Goal: Information Seeking & Learning: Find specific fact

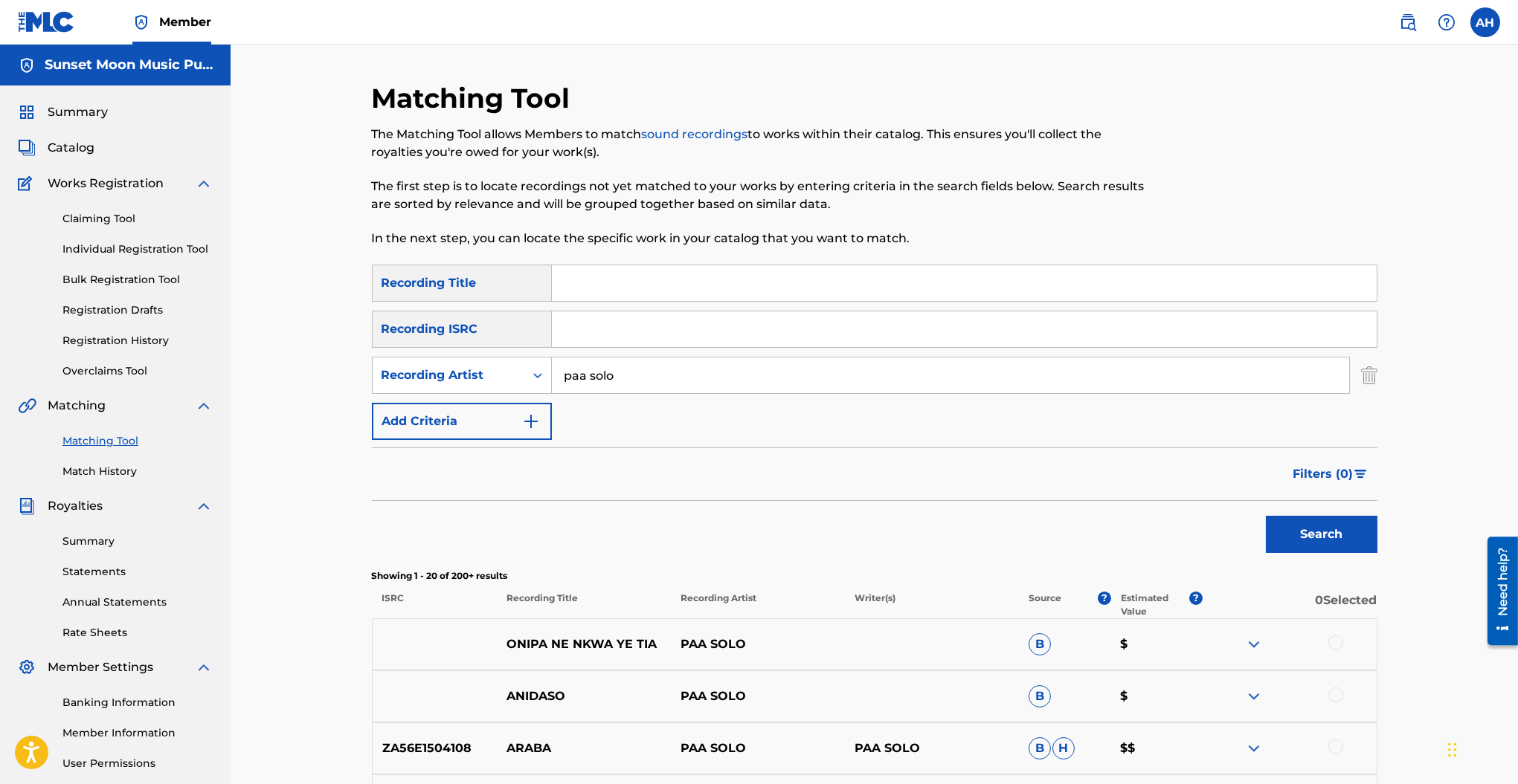
click at [612, 377] on input "paa solo" at bounding box center [951, 375] width 797 height 35
type input "double date"
click at [1266, 516] on button "Search" at bounding box center [1321, 534] width 112 height 37
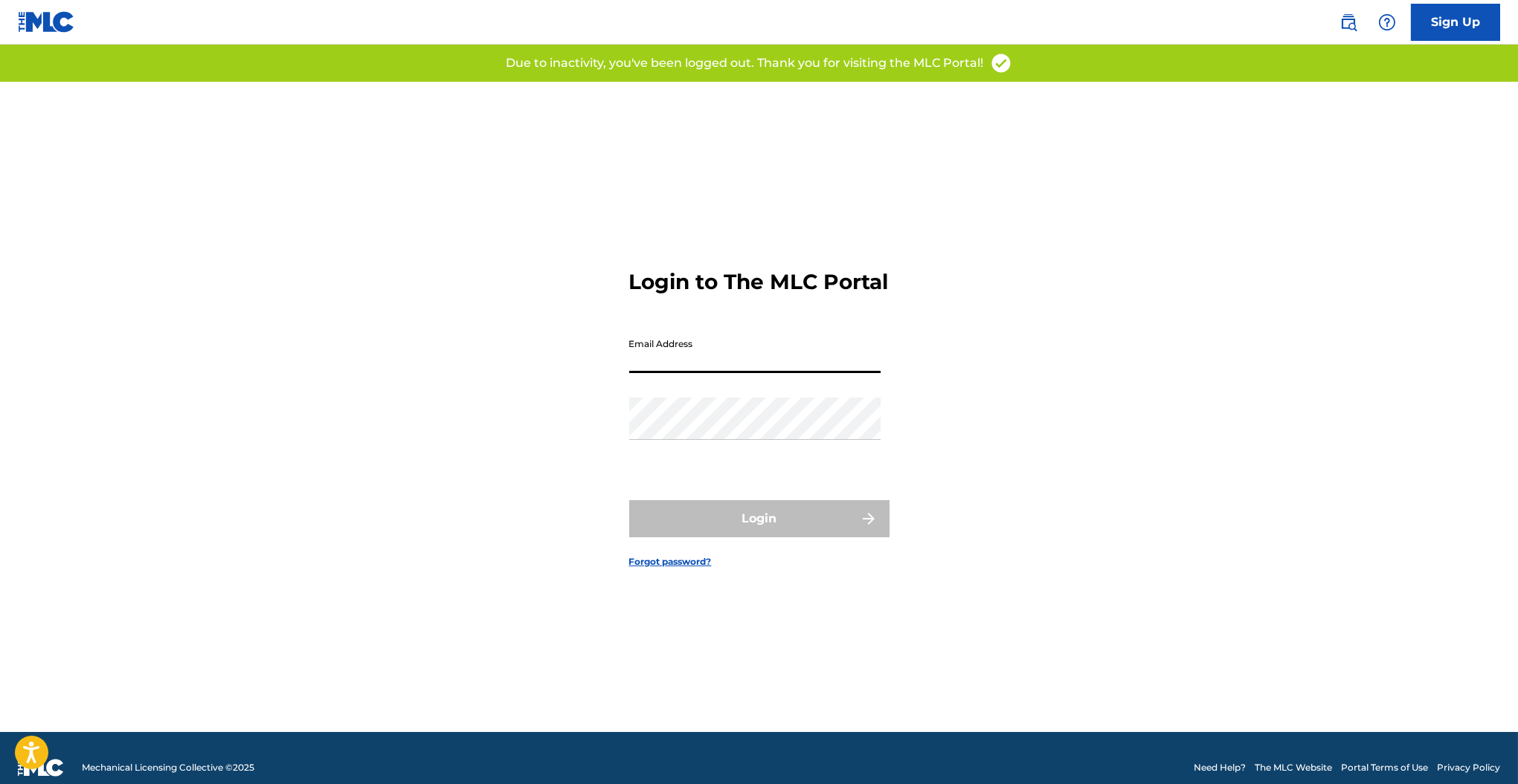
click at [658, 373] on input "Email Address" at bounding box center [755, 352] width 251 height 43
type input "[PERSON_NAME][EMAIL_ADDRESS][DOMAIN_NAME]"
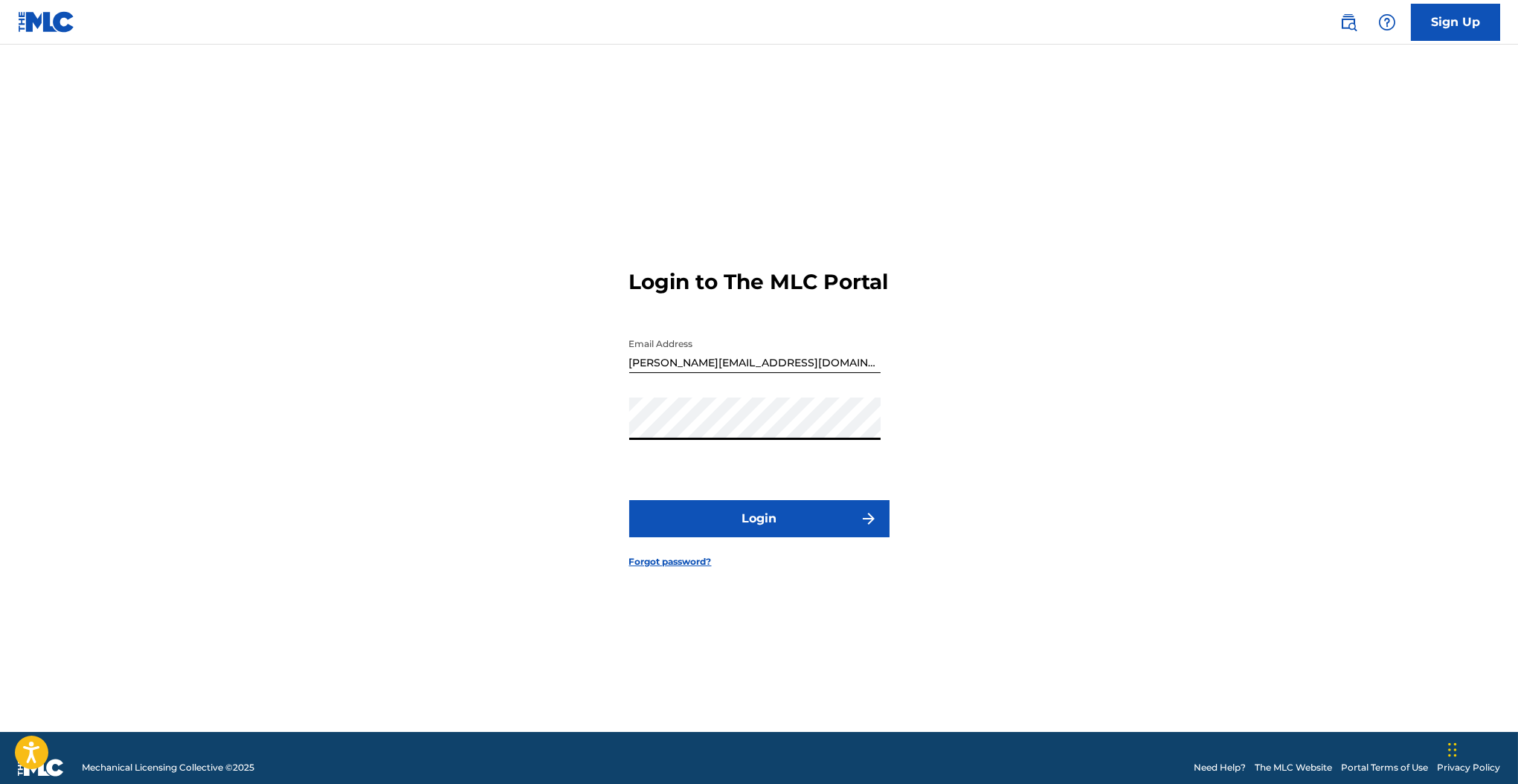
click at [630, 500] on button "Login" at bounding box center [760, 518] width 260 height 37
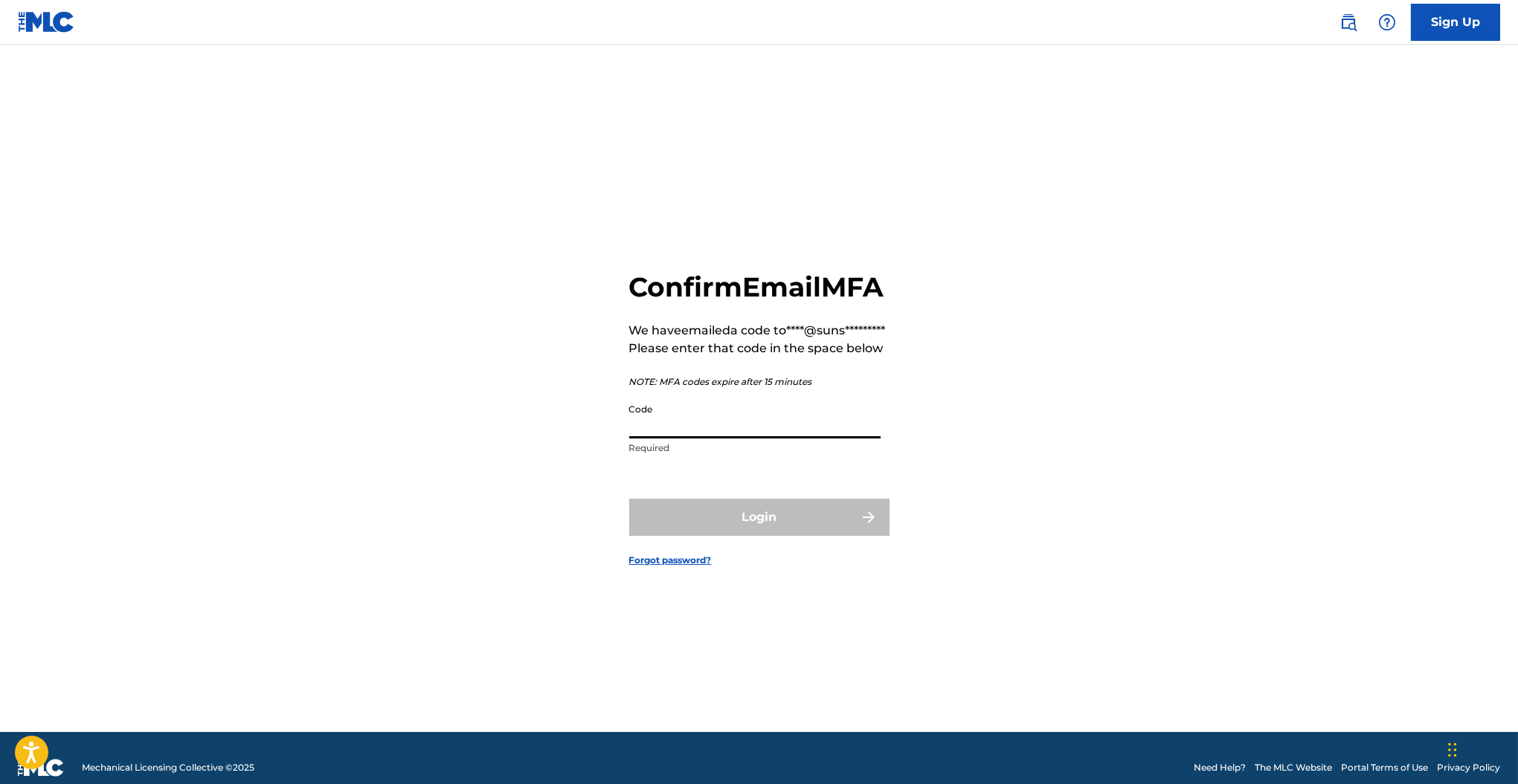
click at [655, 438] on input "Code" at bounding box center [755, 417] width 251 height 43
paste input "658735"
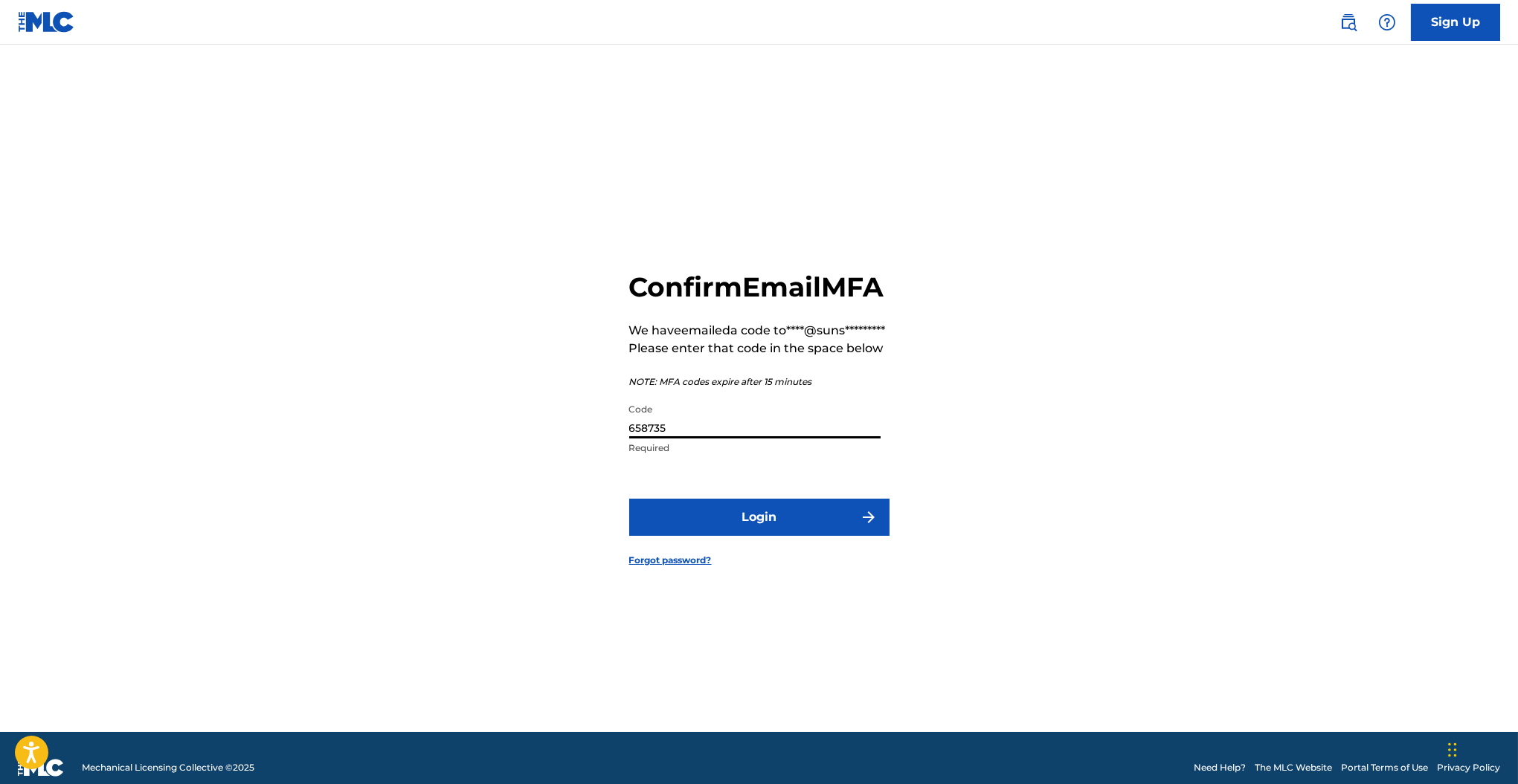
type input "658735"
click at [698, 536] on button "Login" at bounding box center [760, 518] width 260 height 37
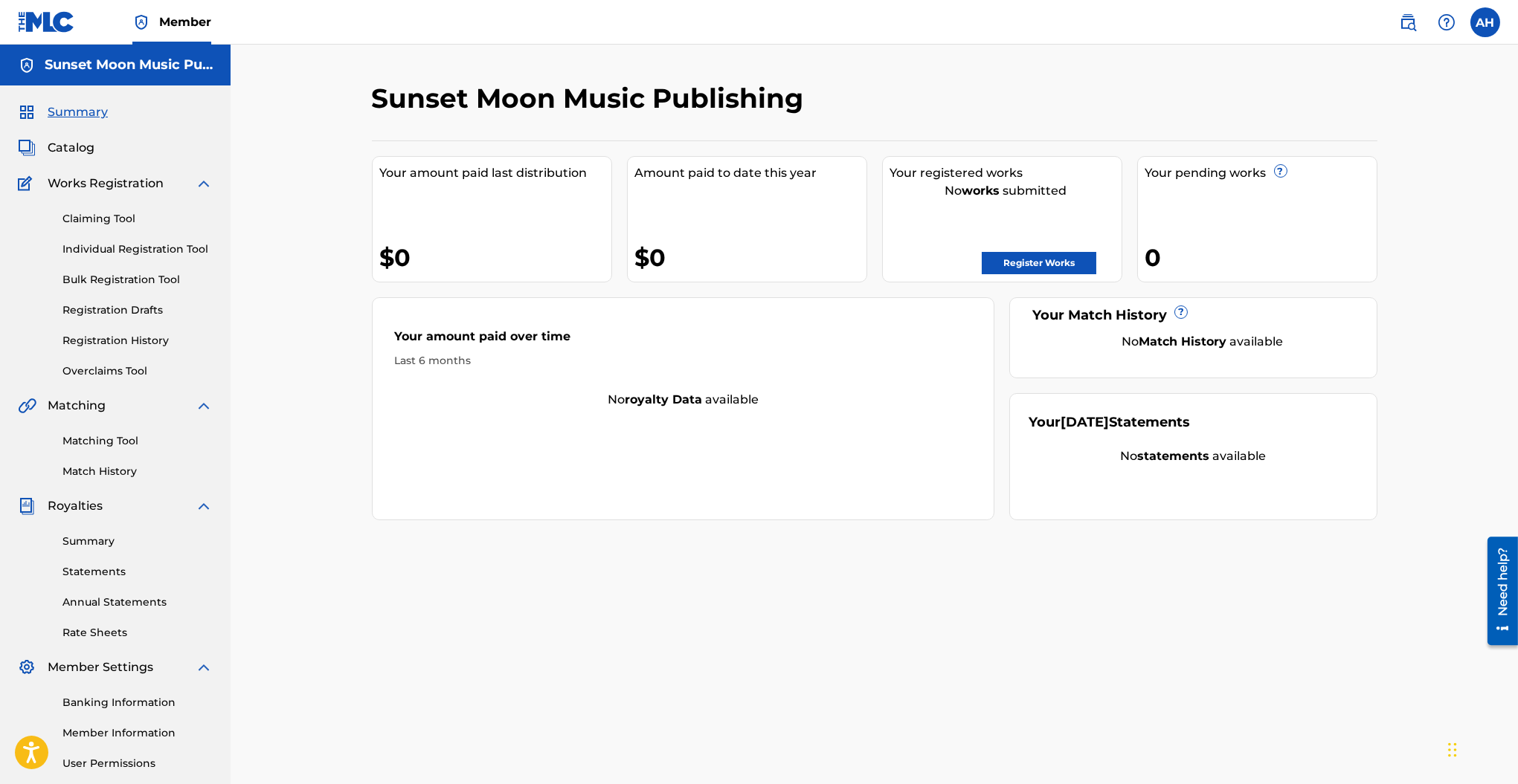
click at [87, 437] on link "Matching Tool" at bounding box center [137, 441] width 150 height 15
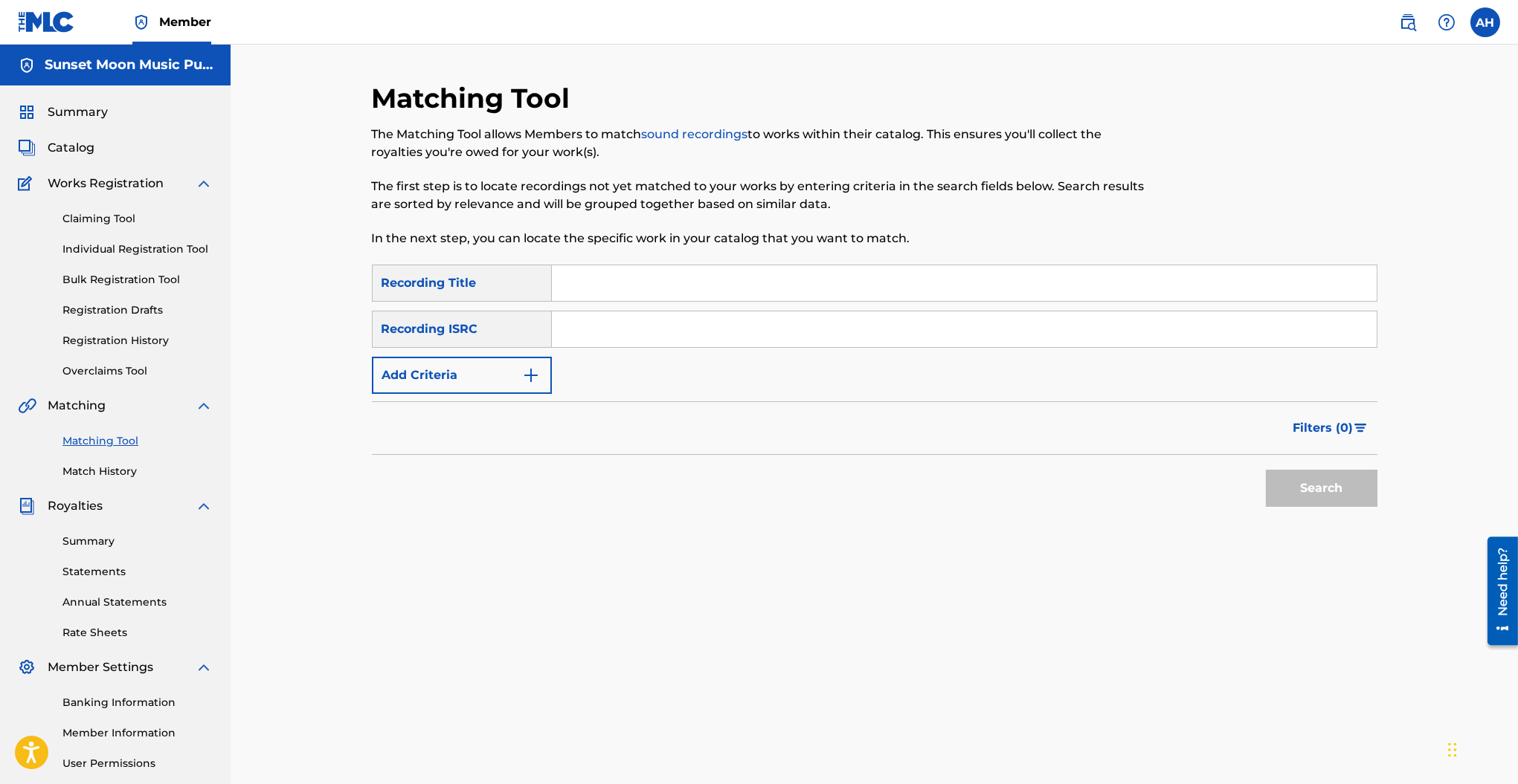
click at [473, 381] on button "Add Criteria" at bounding box center [462, 375] width 180 height 37
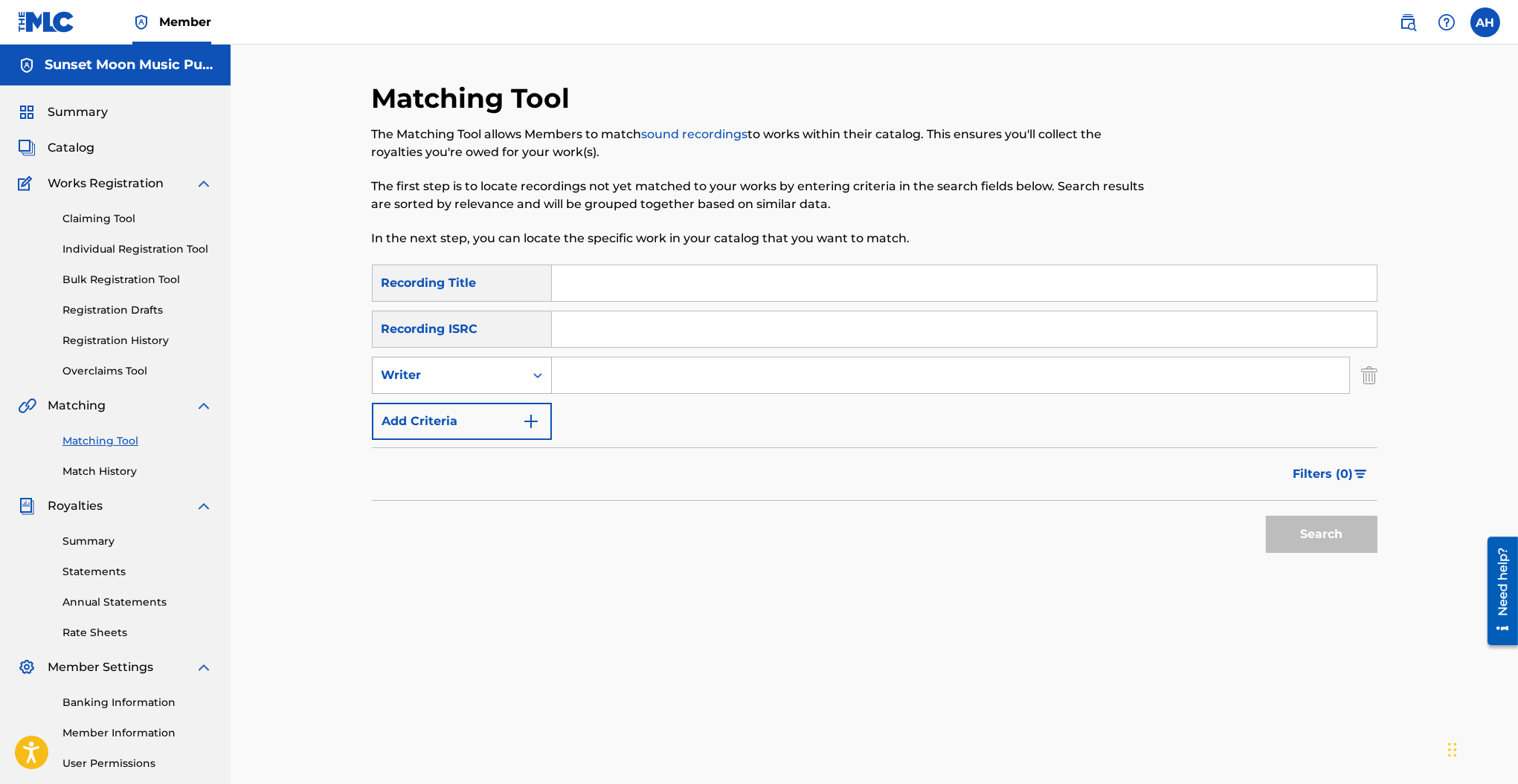
click at [472, 377] on div "Writer" at bounding box center [448, 376] width 134 height 18
click at [467, 417] on div "Recording Artist" at bounding box center [462, 412] width 178 height 37
click at [593, 385] on input "Search Form" at bounding box center [951, 375] width 797 height 35
type input "double date"
click at [1266, 516] on button "Search" at bounding box center [1321, 534] width 112 height 37
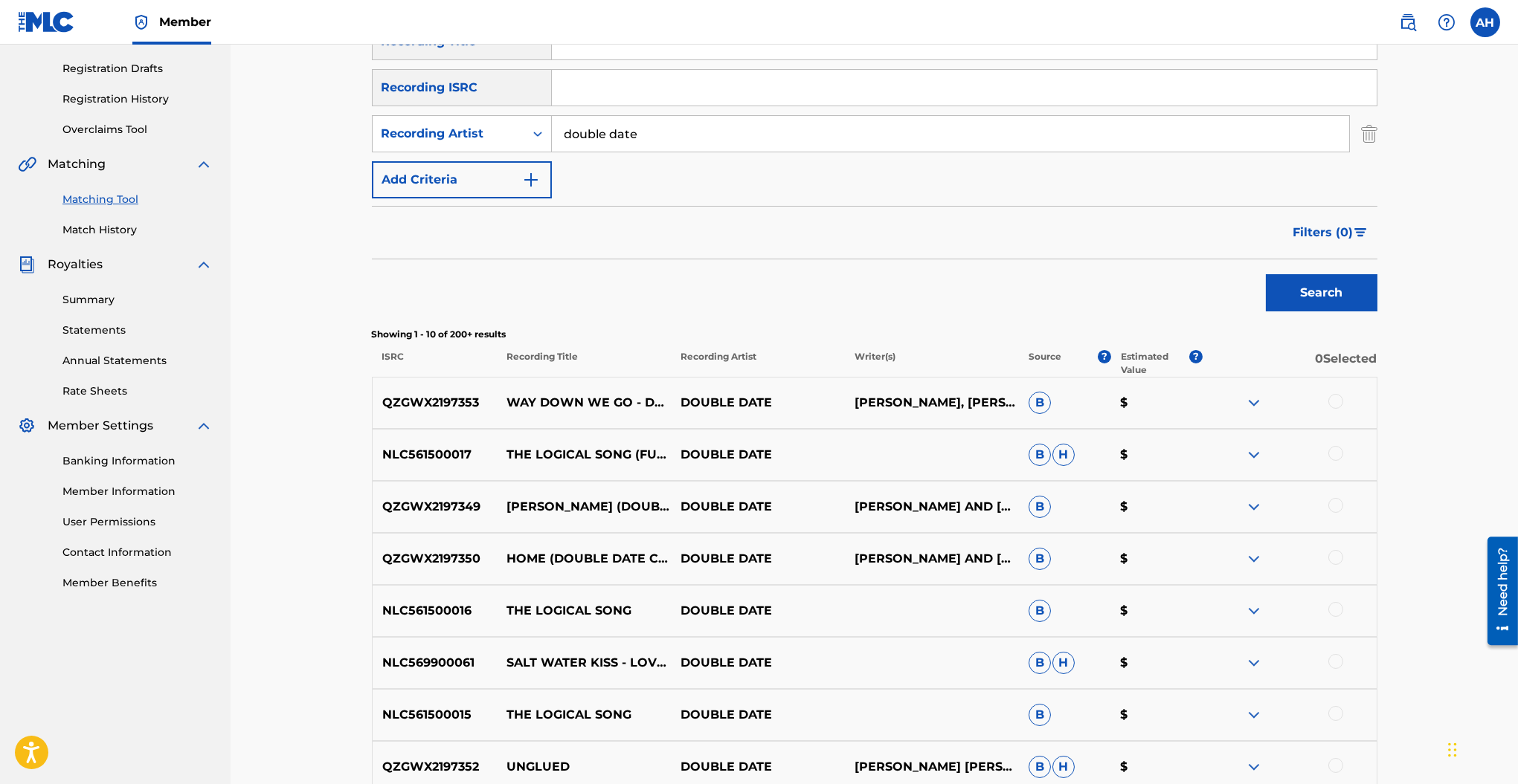
scroll to position [239, 0]
click at [1339, 226] on span "Filters ( 0 )" at bounding box center [1324, 236] width 60 height 18
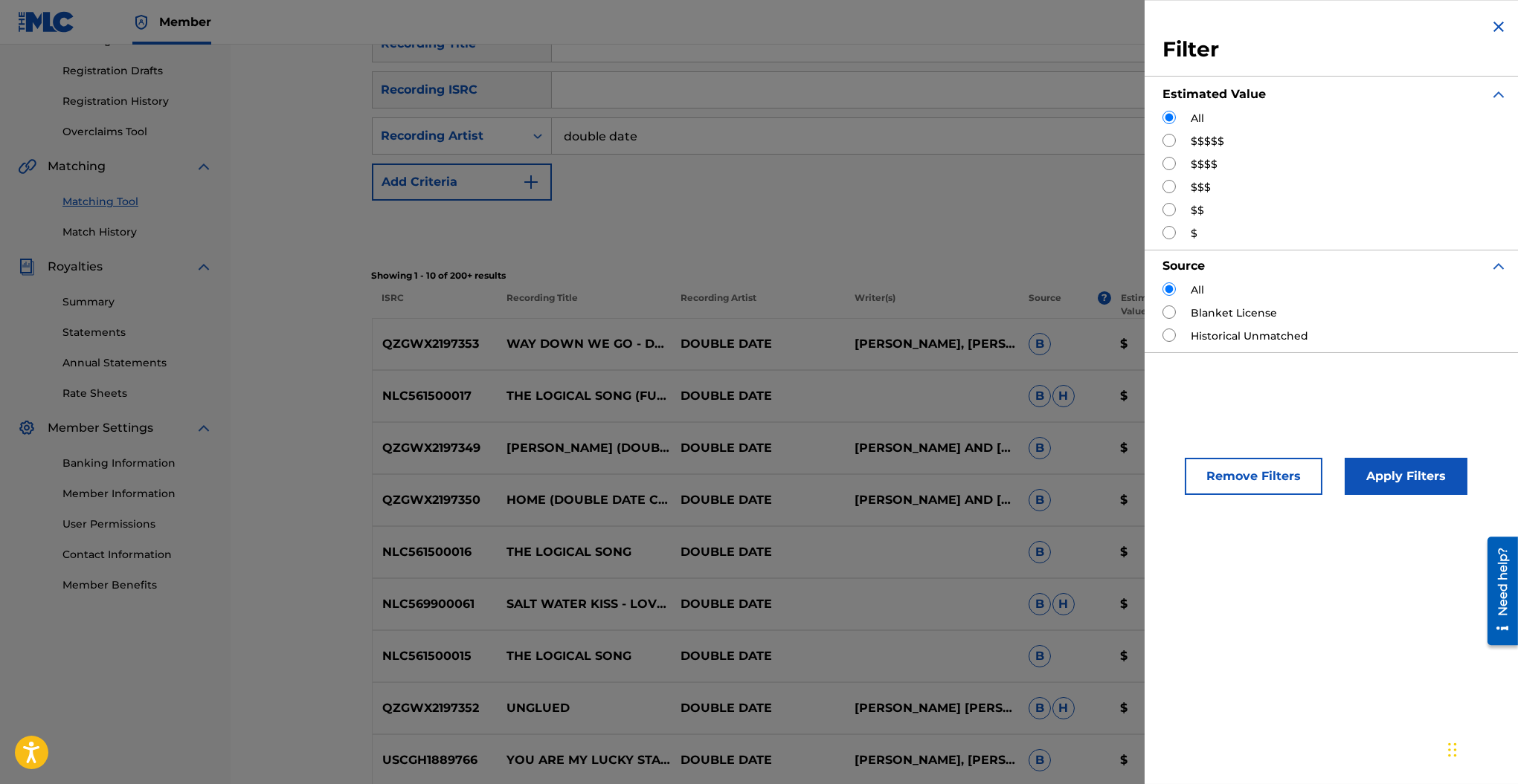
click at [1190, 140] on div "$$$$$" at bounding box center [1335, 141] width 345 height 15
click at [1170, 134] on input "Search Form" at bounding box center [1169, 140] width 14 height 14
radio input "true"
click at [1371, 487] on button "Apply Filters" at bounding box center [1406, 477] width 123 height 37
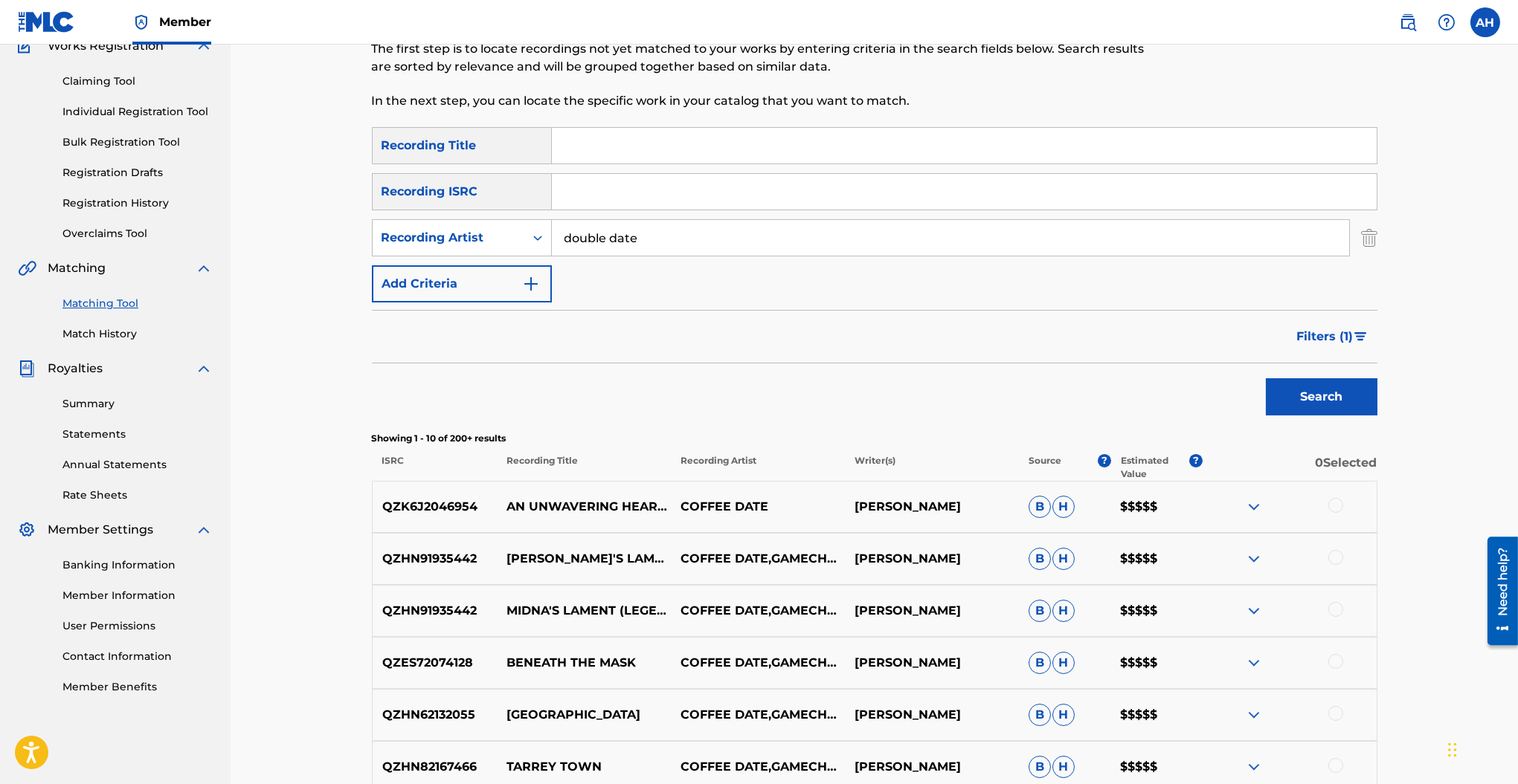
click at [1321, 333] on span "Filters ( 1 )" at bounding box center [1326, 337] width 56 height 18
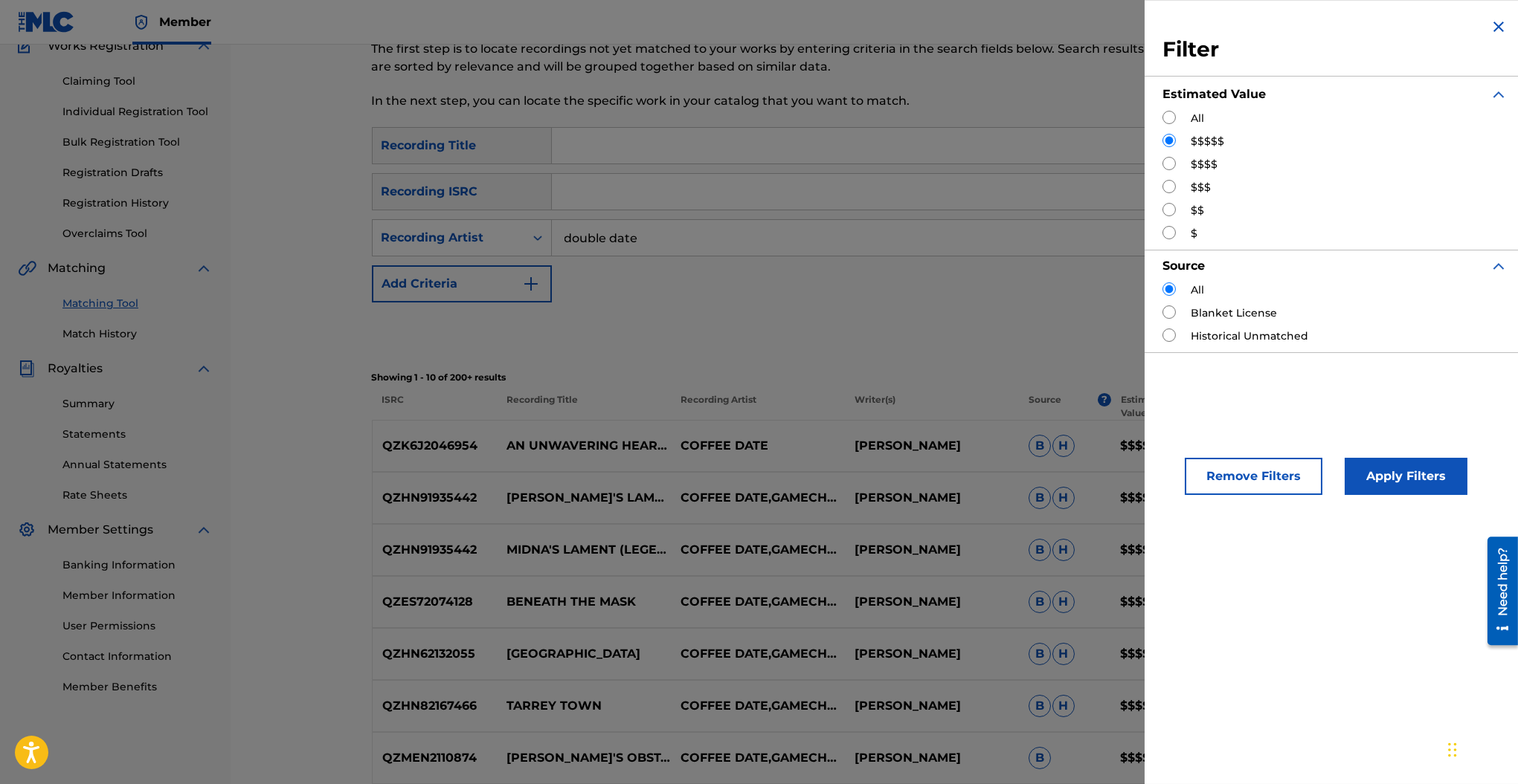
click at [1169, 165] on input "Search Form" at bounding box center [1169, 163] width 14 height 14
radio input "true"
click at [1370, 477] on button "Apply Filters" at bounding box center [1406, 477] width 123 height 37
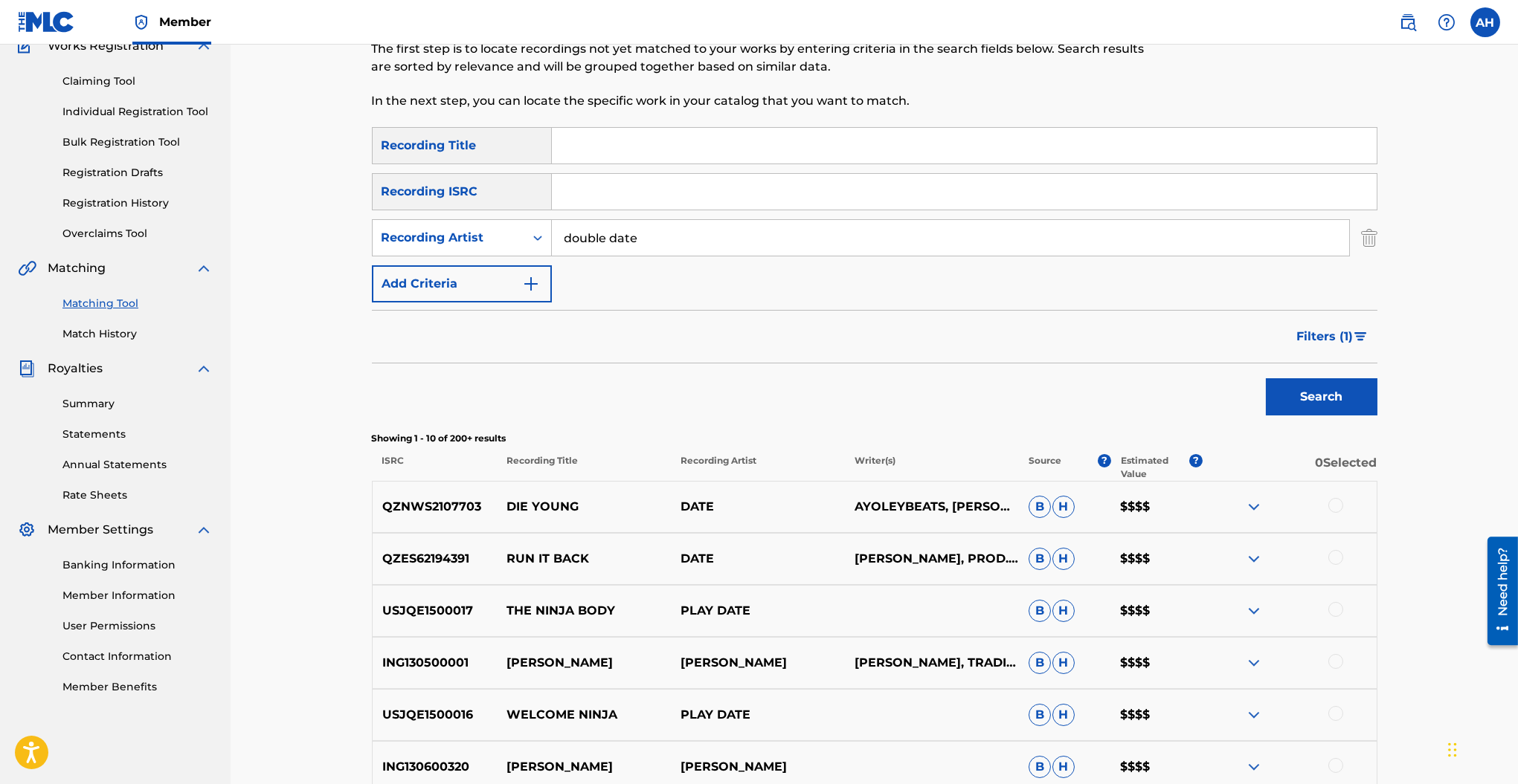
click at [601, 144] on input "Search Form" at bounding box center [965, 146] width 825 height 35
type input "trapeze"
click at [1266, 378] on button "Search" at bounding box center [1321, 397] width 112 height 37
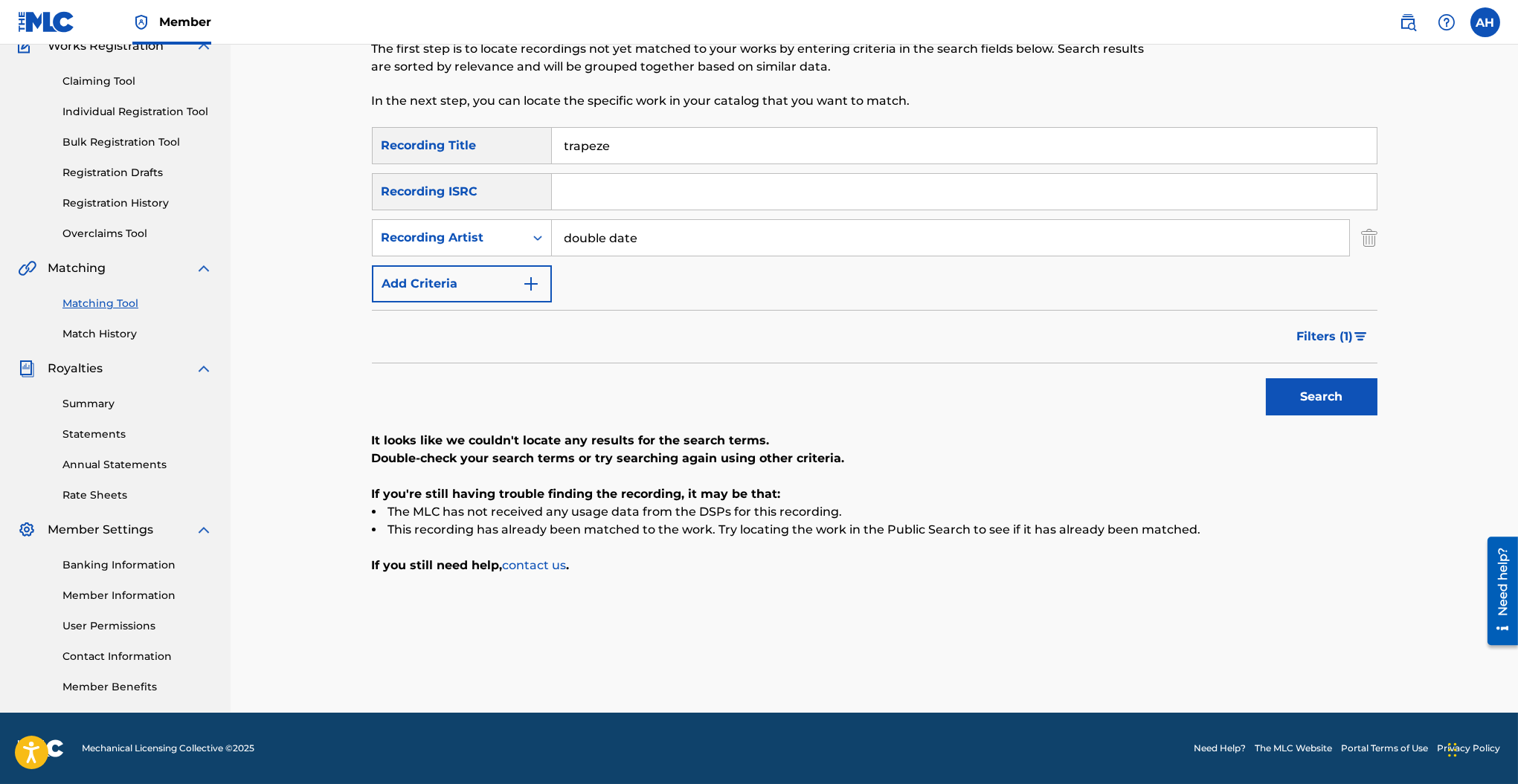
click at [1349, 339] on span "Filters ( 1 )" at bounding box center [1326, 337] width 56 height 18
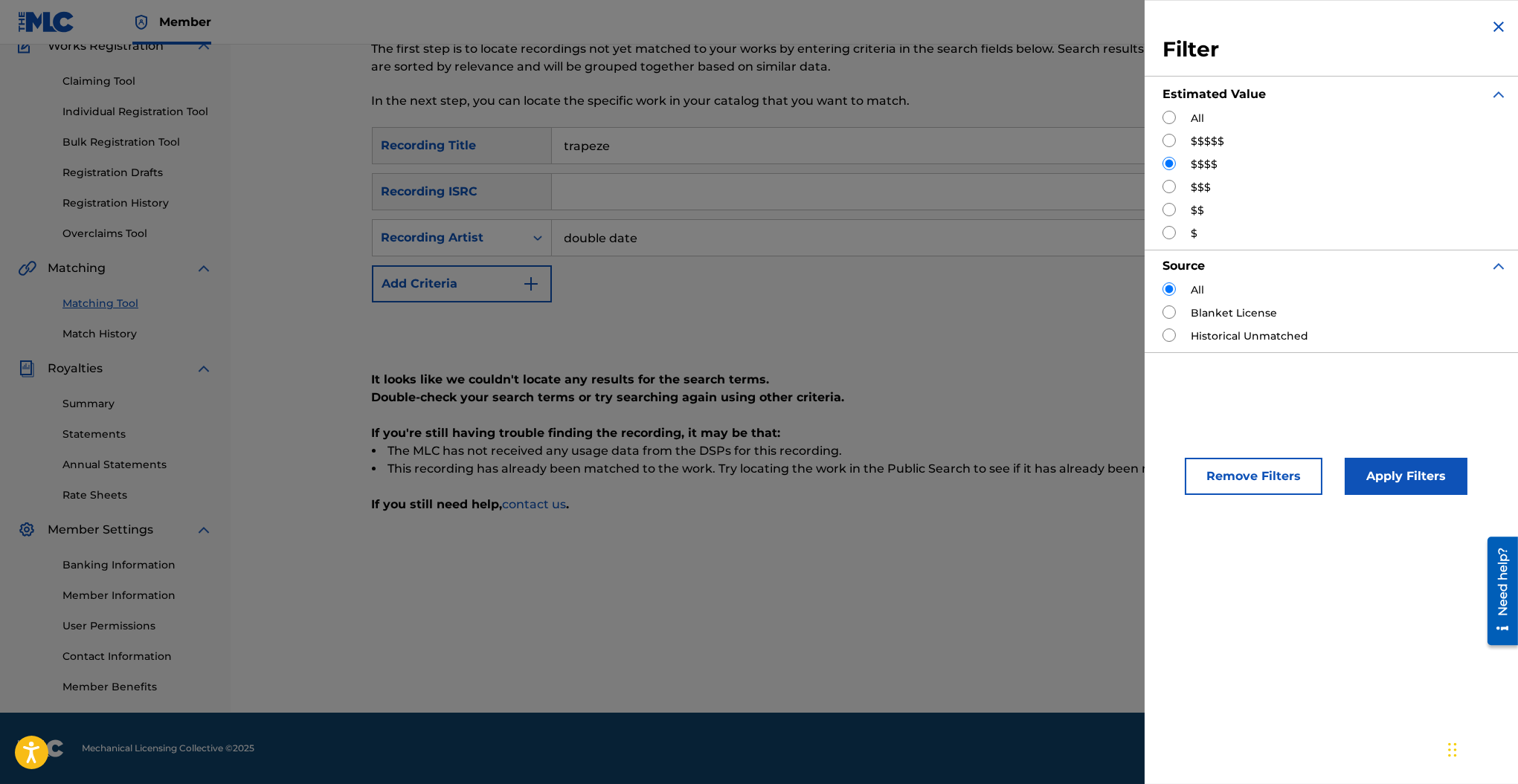
click at [1187, 124] on div "All" at bounding box center [1335, 118] width 345 height 15
click at [1171, 120] on input "Search Form" at bounding box center [1169, 117] width 14 height 14
radio input "true"
click at [1366, 487] on button "Apply Filters" at bounding box center [1406, 477] width 123 height 37
